Goal: Check status: Check status

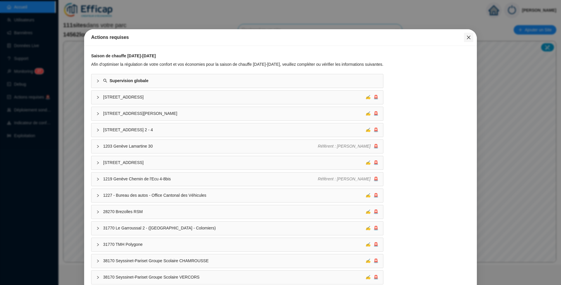
click at [466, 39] on icon "close" at bounding box center [468, 37] width 5 height 5
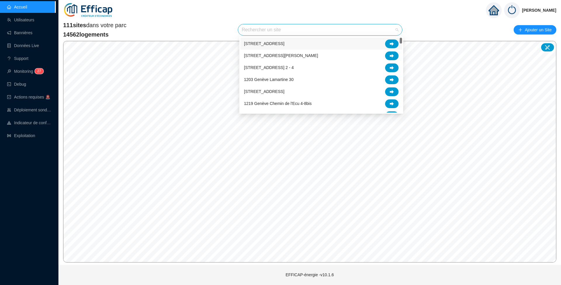
click at [283, 31] on input "search" at bounding box center [318, 29] width 152 height 11
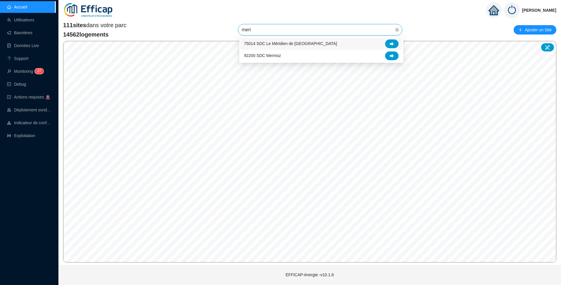
type input "merid"
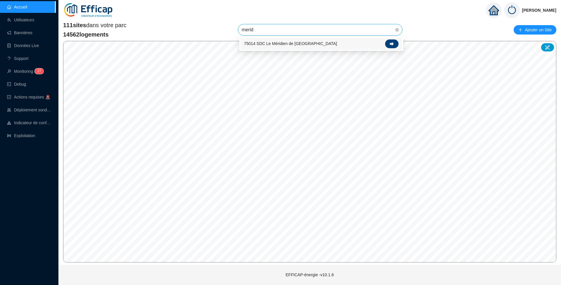
click at [389, 44] on div at bounding box center [391, 43] width 13 height 9
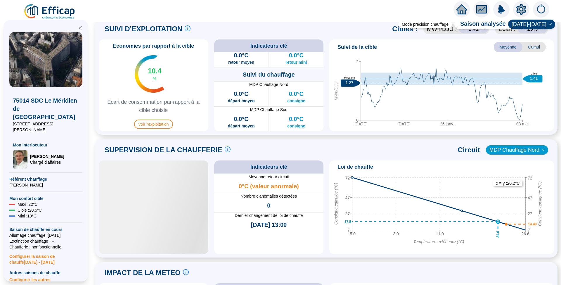
scroll to position [312, 0]
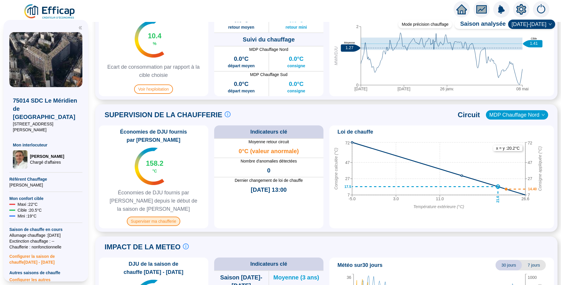
click at [158, 217] on span "Superviser ma chaufferie" at bounding box center [153, 221] width 53 height 9
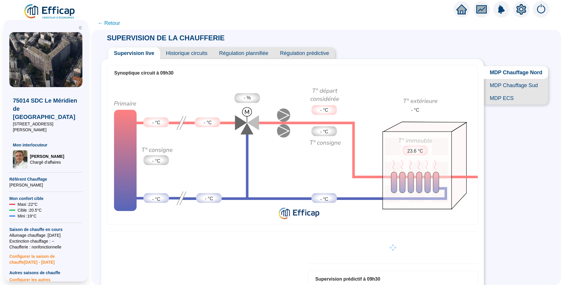
click at [192, 54] on span "Historique circuits" at bounding box center [186, 53] width 53 height 12
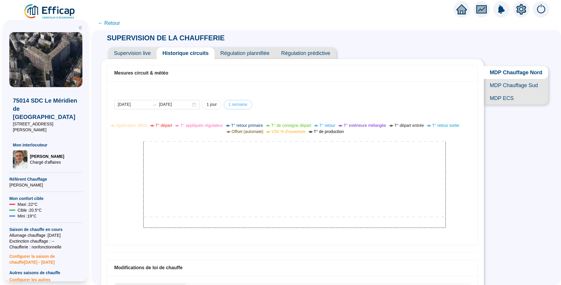
click at [237, 102] on span "1 semaine" at bounding box center [238, 104] width 19 height 6
type input "[DATE]"
